Goal: Information Seeking & Learning: Check status

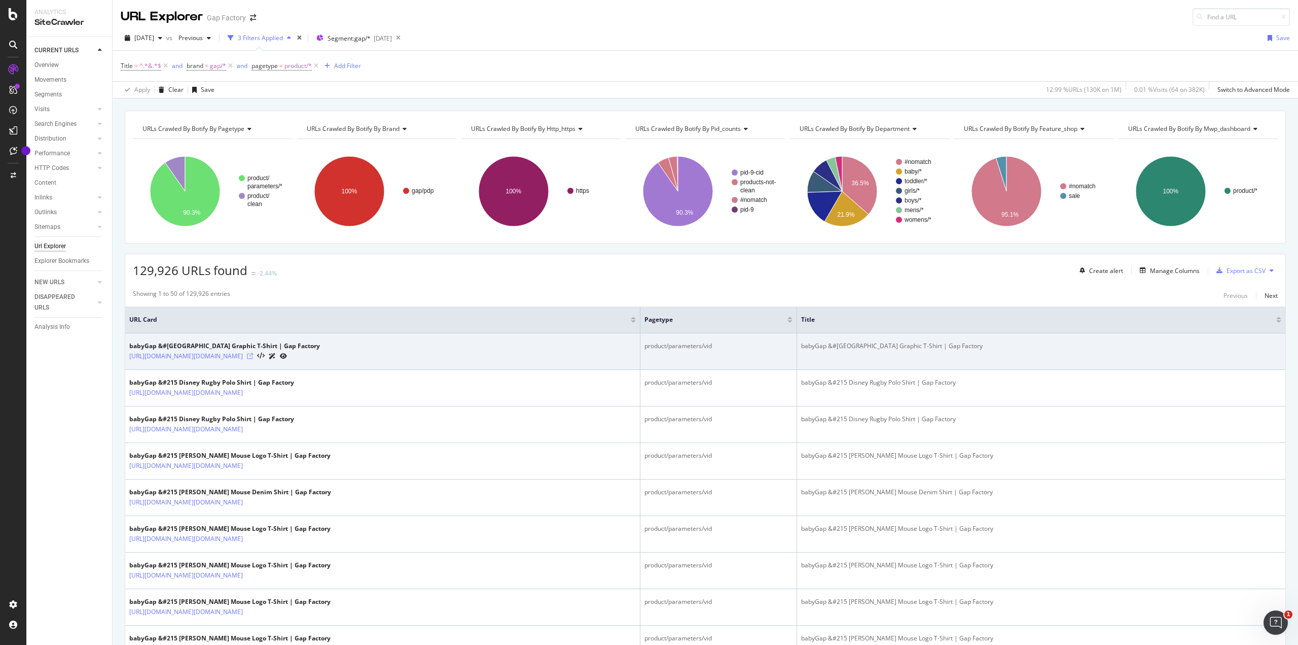
click at [253, 353] on icon at bounding box center [250, 356] width 6 height 6
